Goal: Task Accomplishment & Management: Manage account settings

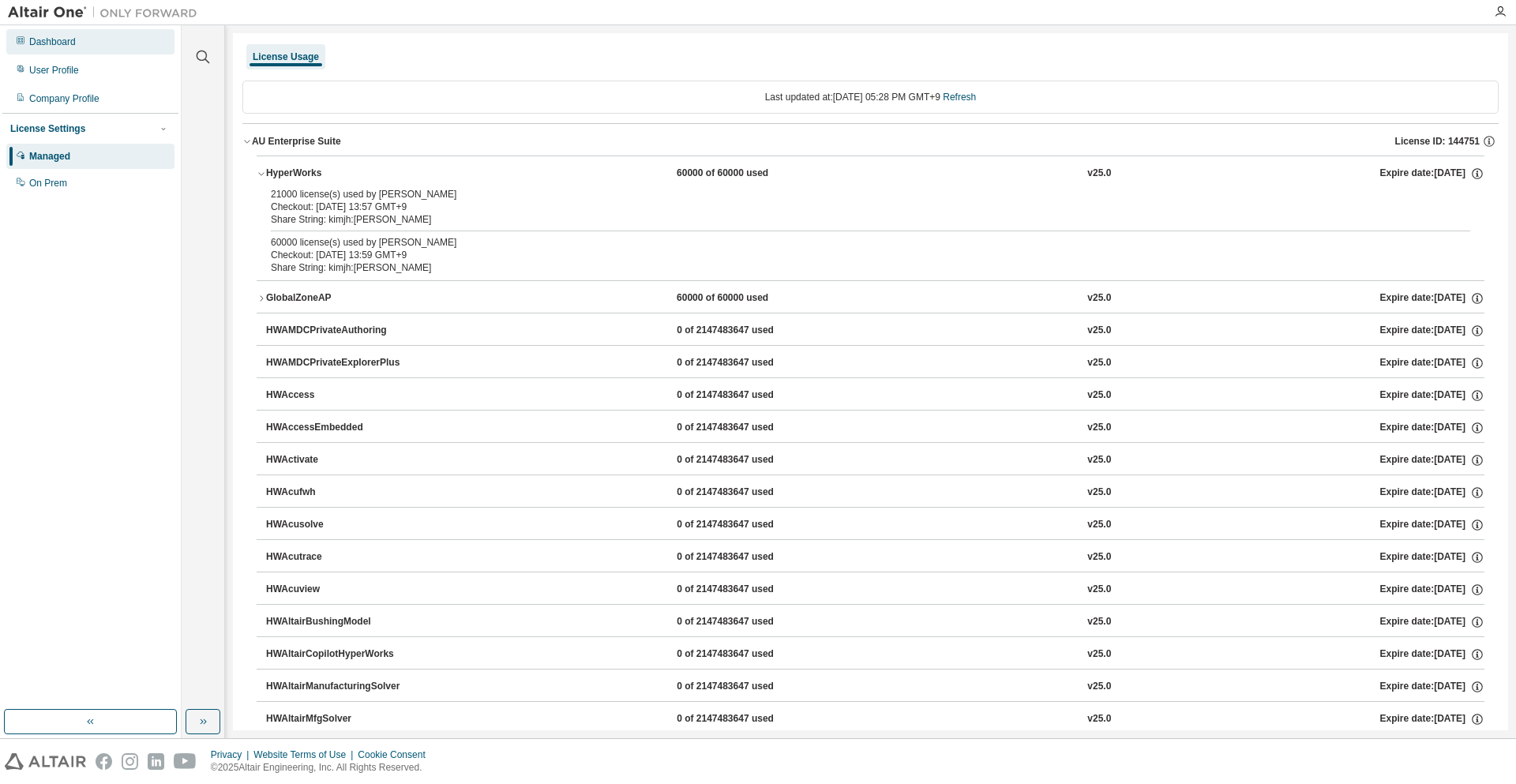
click at [102, 50] on div "Dashboard" at bounding box center [90, 42] width 168 height 25
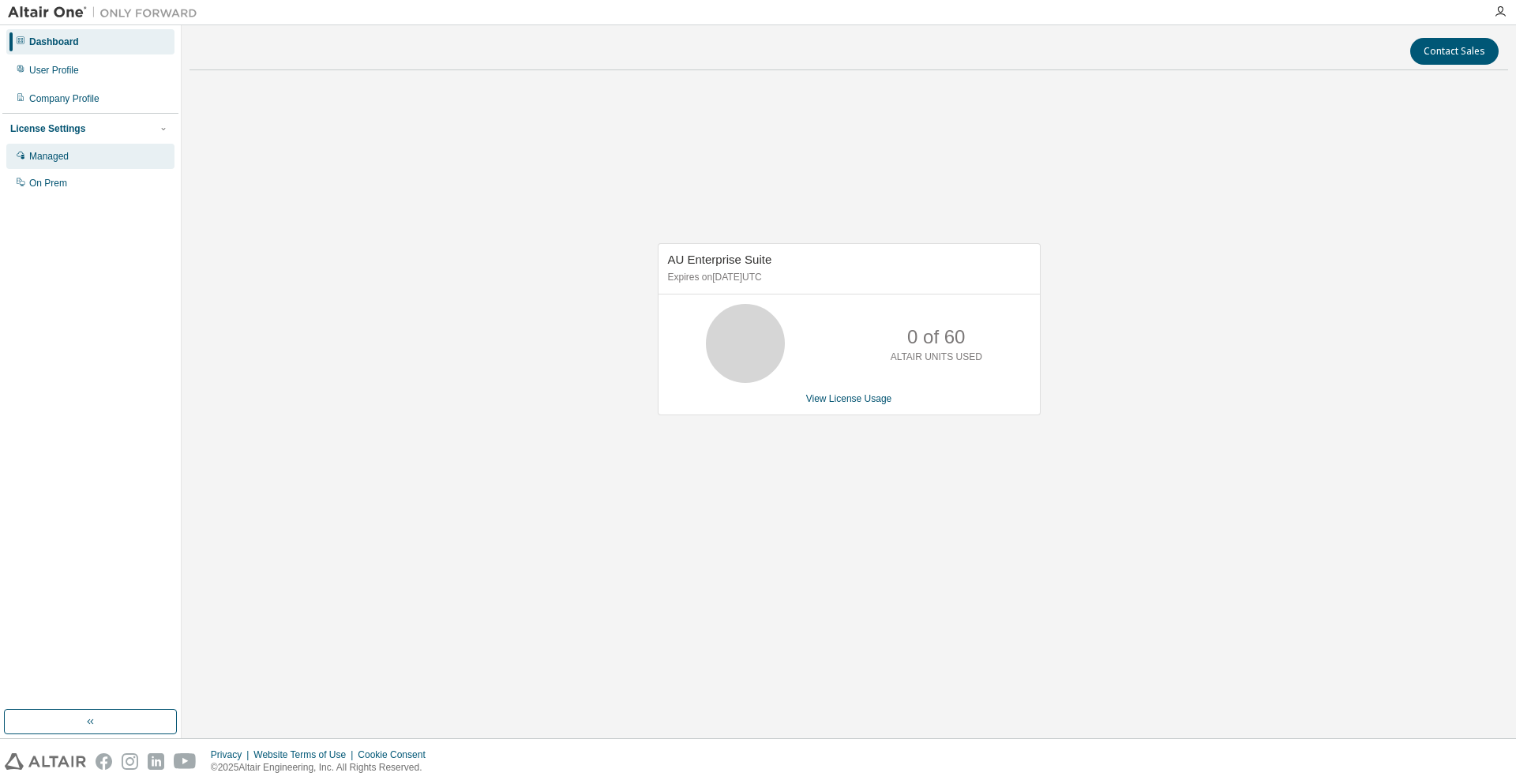
click at [67, 157] on div "Managed" at bounding box center [49, 156] width 39 height 12
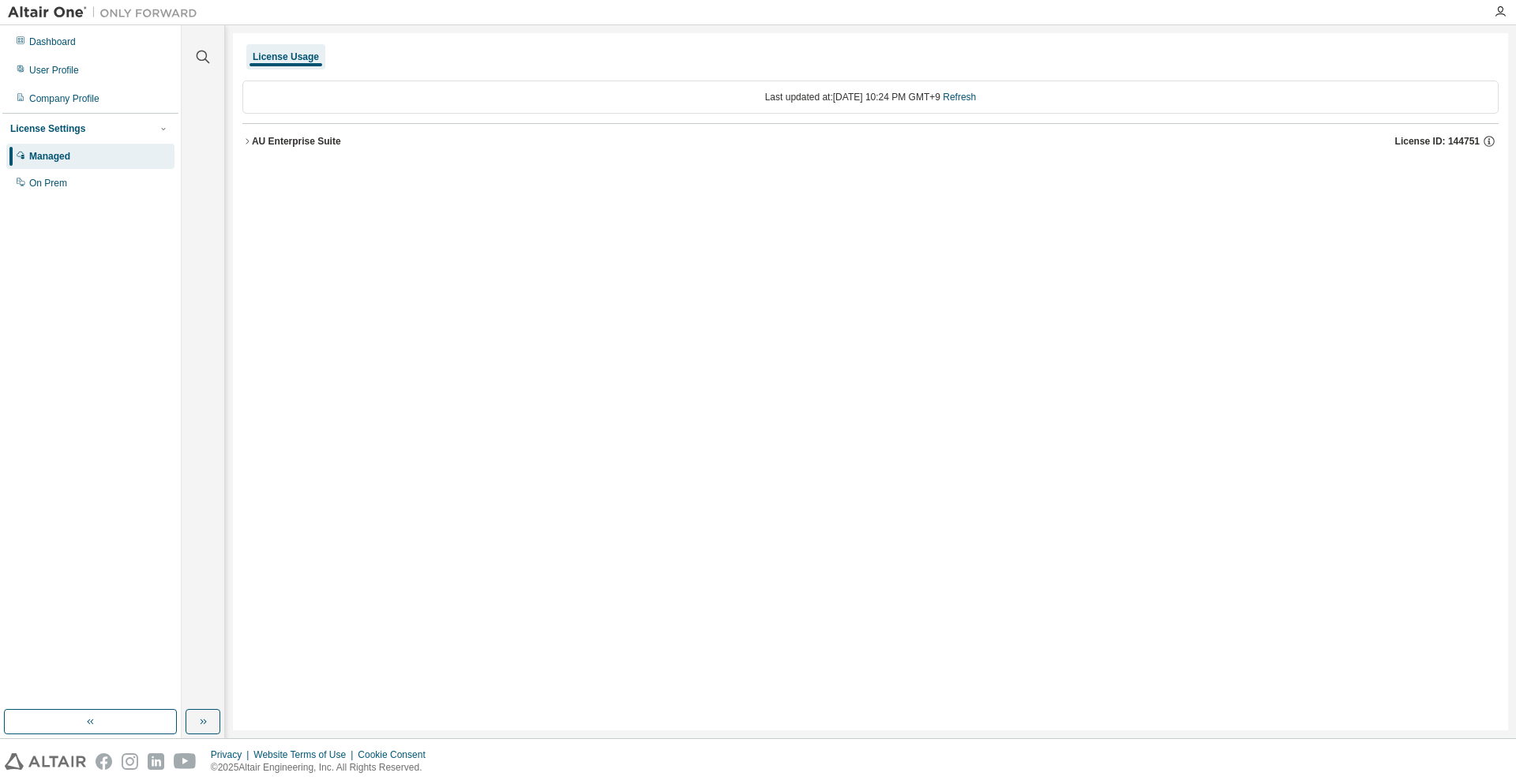
click at [294, 134] on div "AU Enterprise Suite License ID: 144751" at bounding box center [875, 141] width 1247 height 14
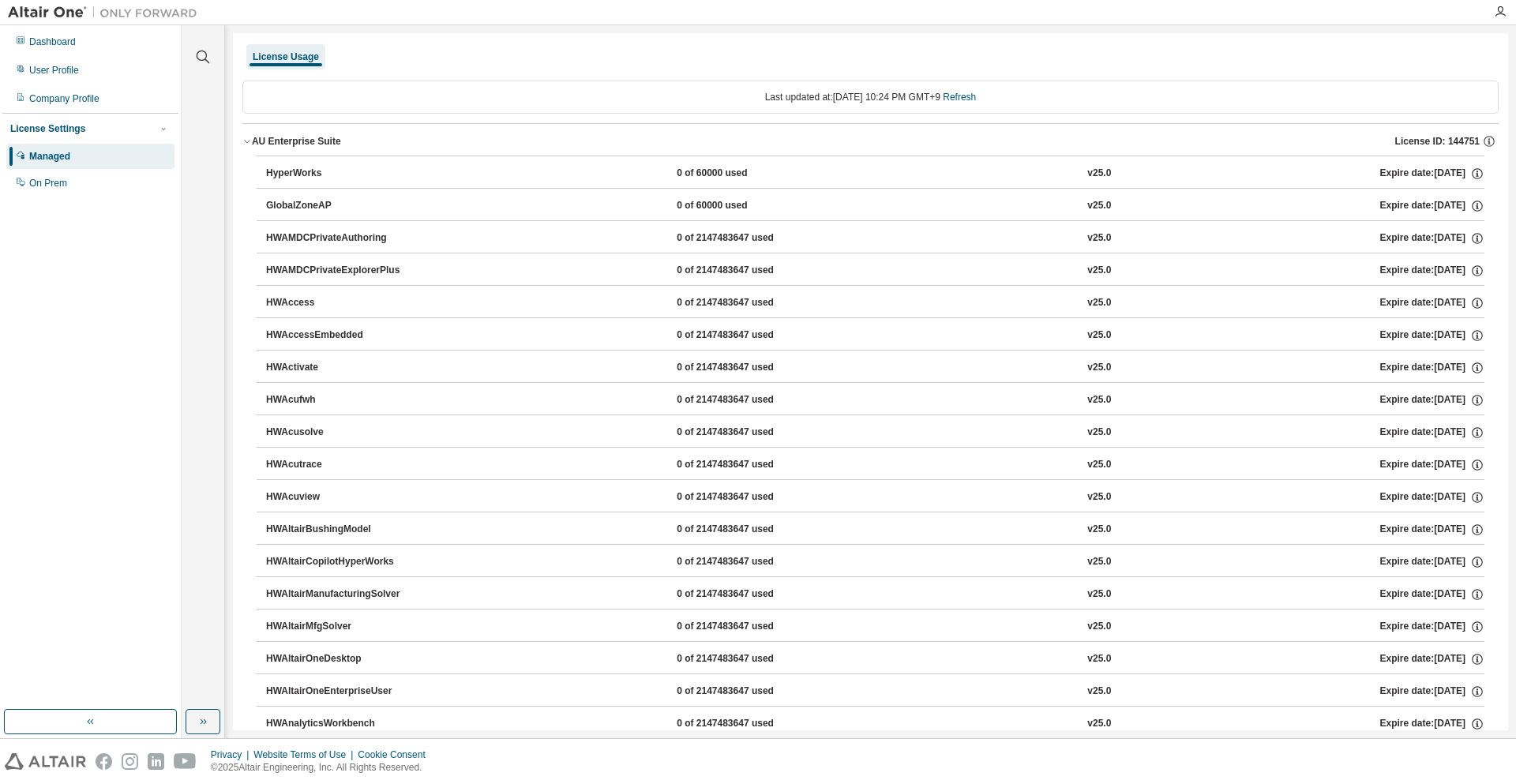
click at [356, 169] on div "HyperWorks" at bounding box center [337, 173] width 142 height 14
click at [508, 170] on div "HyperWorks 0 of 60000 used v25.0 Expire date: [DATE]" at bounding box center [875, 173] width 1219 height 14
